Goal: Task Accomplishment & Management: Manage account settings

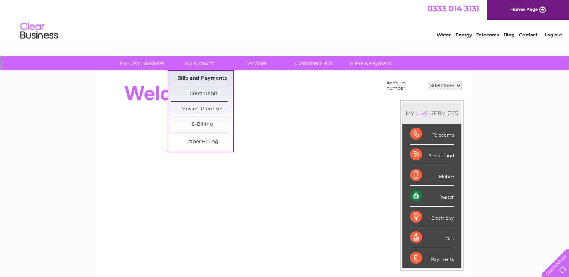
click at [202, 80] on link "Bills and Payments" at bounding box center [202, 78] width 62 height 15
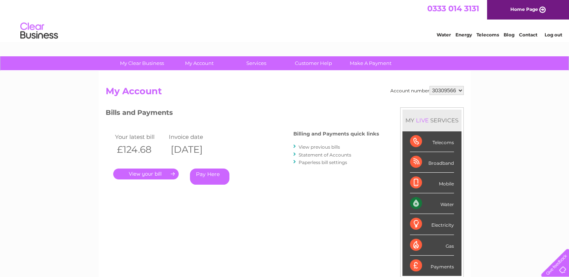
click at [149, 177] on link "." at bounding box center [145, 174] width 65 height 11
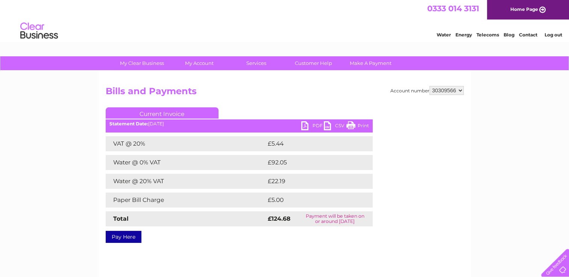
click at [310, 126] on link "PDF" at bounding box center [312, 126] width 23 height 11
